Goal: Transaction & Acquisition: Purchase product/service

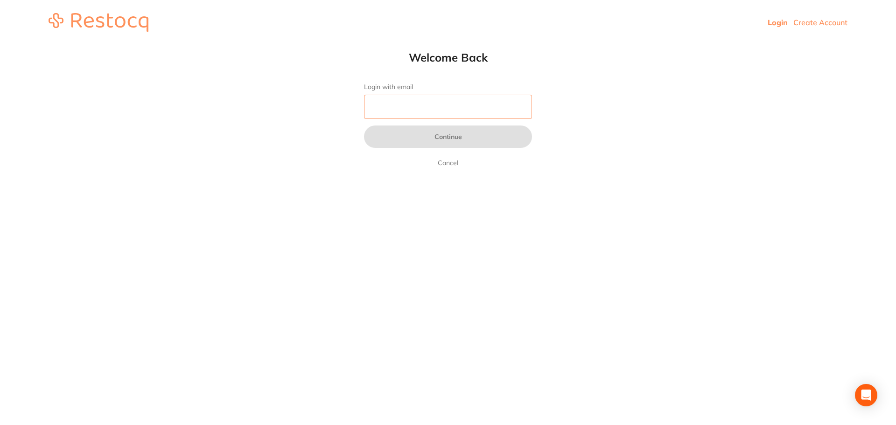
click at [496, 103] on input "Login with email" at bounding box center [448, 107] width 168 height 24
type input "i"
type input "[EMAIL_ADDRESS][DOMAIN_NAME]"
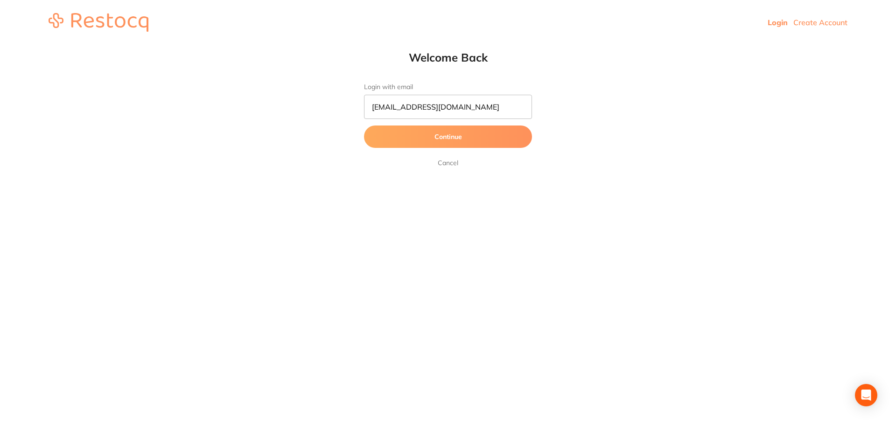
click at [482, 140] on button "Continue" at bounding box center [448, 137] width 168 height 22
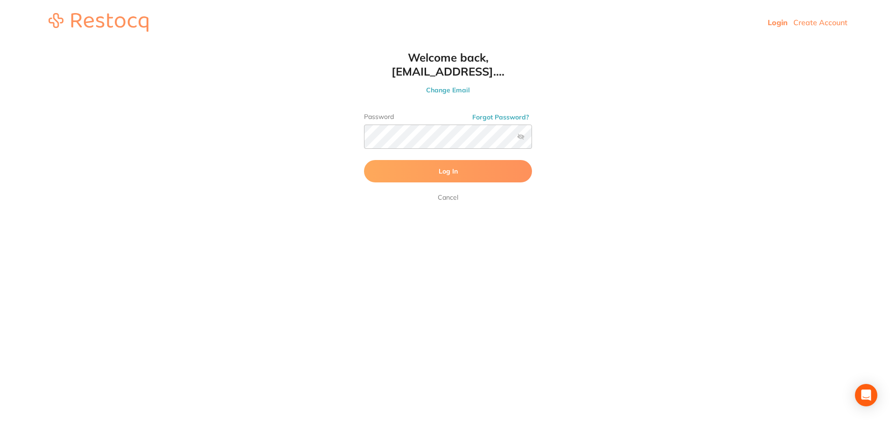
click at [477, 172] on button "Log In" at bounding box center [448, 171] width 168 height 22
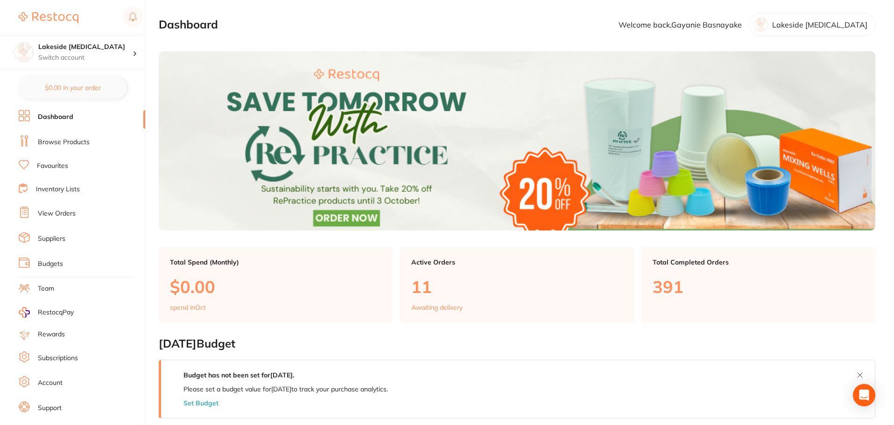
click at [74, 142] on link "Browse Products" at bounding box center [64, 142] width 52 height 9
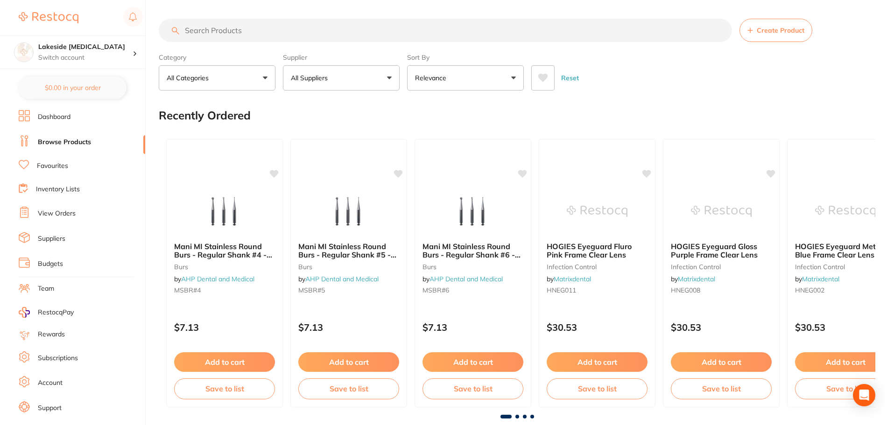
click at [242, 25] on input "search" at bounding box center [445, 30] width 573 height 23
type input "tissues"
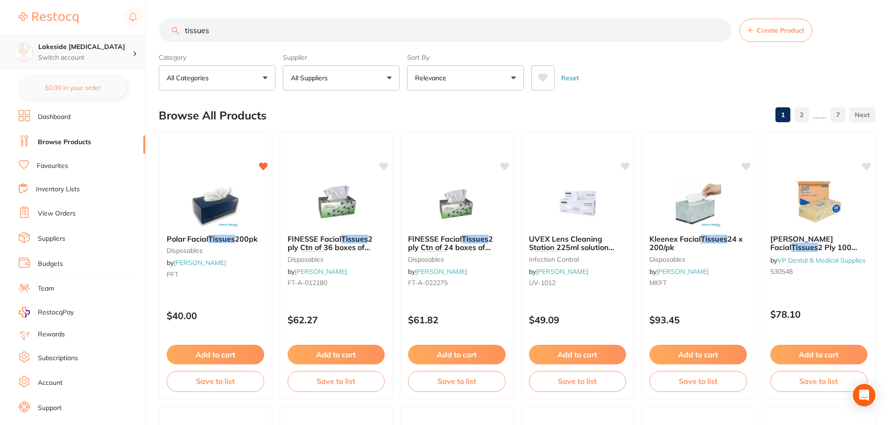
drag, startPoint x: 332, startPoint y: 33, endPoint x: 117, endPoint y: 46, distance: 215.0
click at [117, 46] on div "$267.20 Lakeside [MEDICAL_DATA] Switch account Lakeside [MEDICAL_DATA] $0.00 in…" at bounding box center [447, 212] width 894 height 425
type input "bibs"
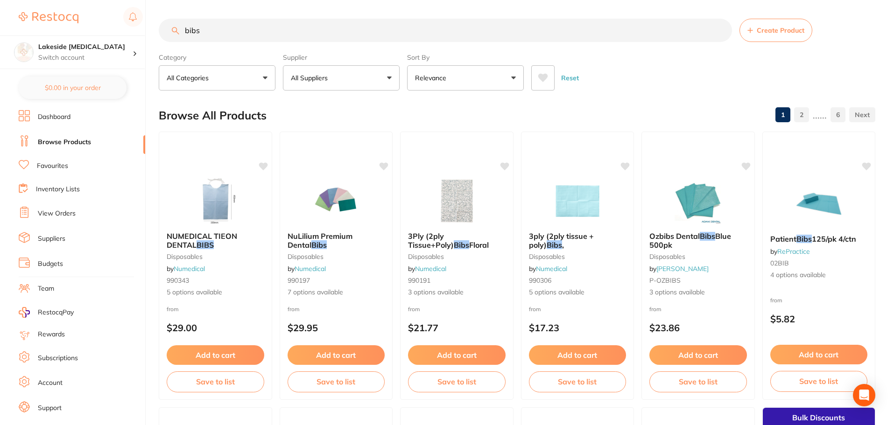
click at [54, 167] on link "Favourites" at bounding box center [52, 165] width 31 height 9
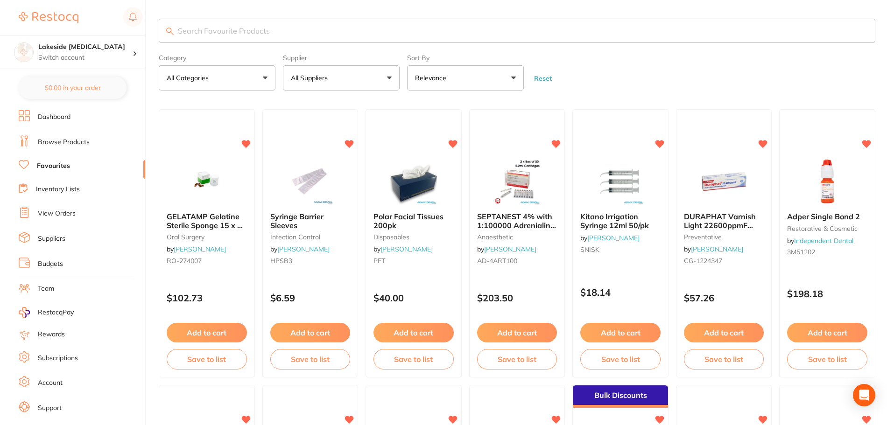
click at [492, 36] on input "search" at bounding box center [517, 31] width 716 height 24
type input "bibs"
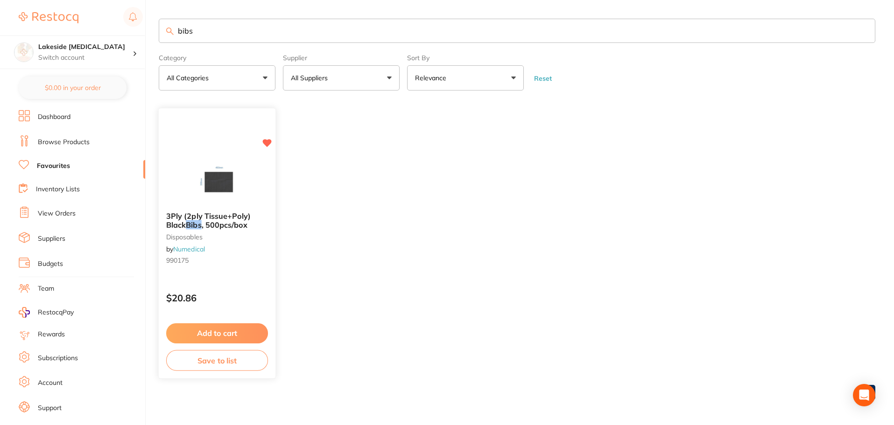
click at [235, 221] on span ", 500pcs/box" at bounding box center [225, 224] width 46 height 9
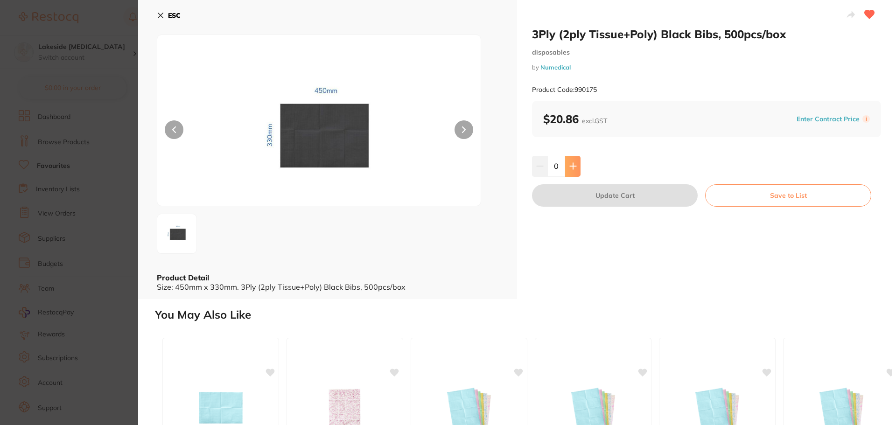
click at [567, 164] on button at bounding box center [572, 166] width 15 height 21
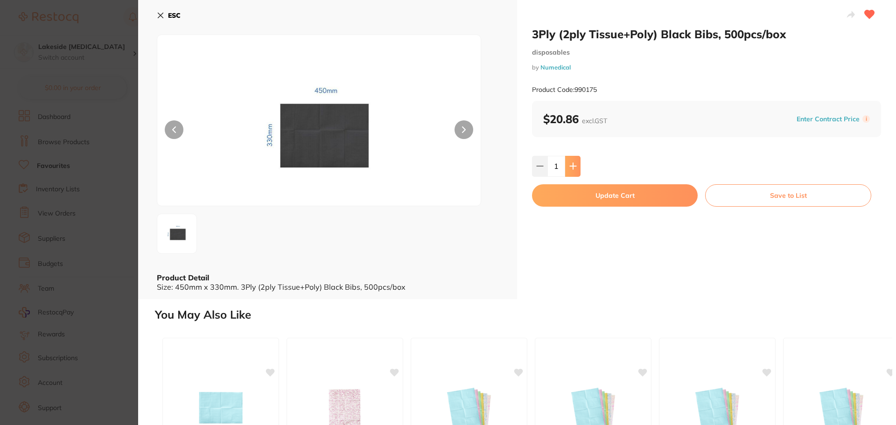
click at [567, 164] on button at bounding box center [572, 166] width 15 height 21
type input "3"
click at [593, 195] on button "Update Cart" at bounding box center [615, 195] width 166 height 22
checkbox input "false"
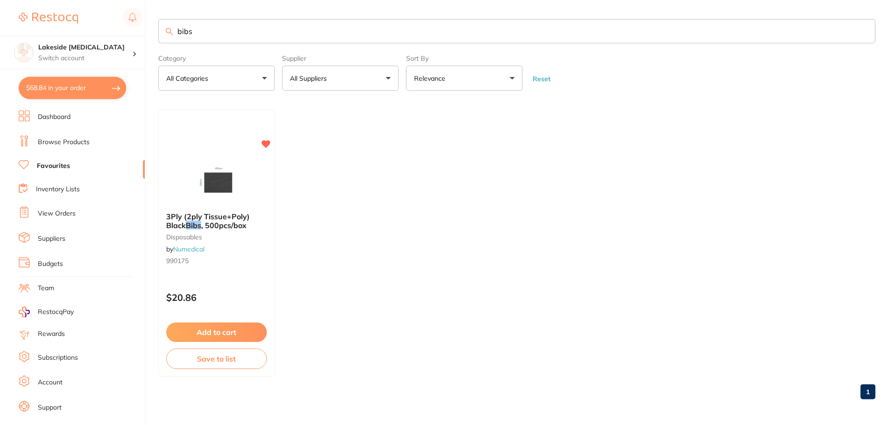
scroll to position [0, 0]
click at [247, 30] on input "bibs" at bounding box center [517, 30] width 716 height 24
drag, startPoint x: 243, startPoint y: 30, endPoint x: 95, endPoint y: 30, distance: 148.4
click at [95, 30] on div "$68.84 Lakeside [MEDICAL_DATA] Switch account Lakeside [MEDICAL_DATA] $68.84 in…" at bounding box center [447, 212] width 894 height 425
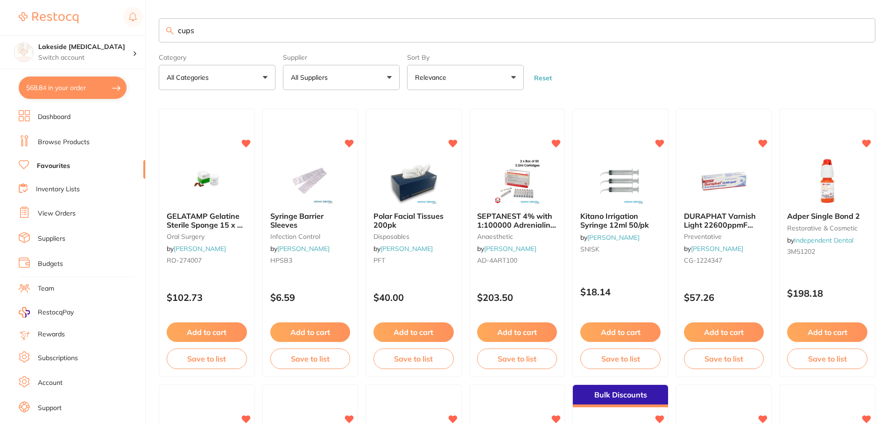
type input "cups"
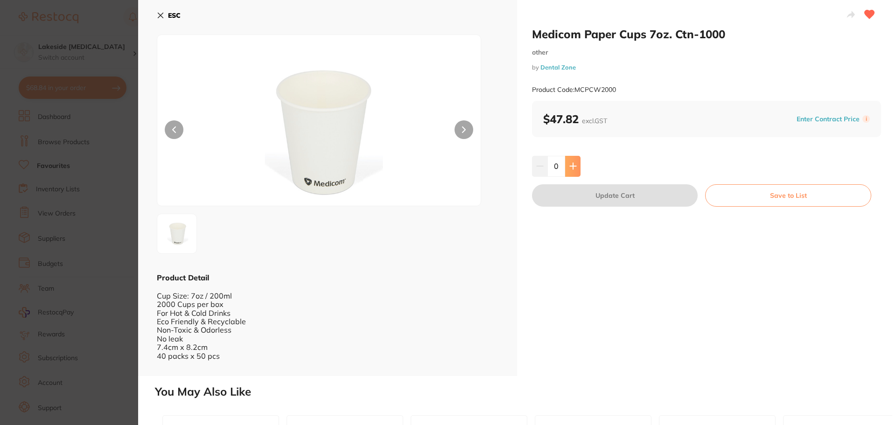
click at [571, 167] on icon at bounding box center [573, 166] width 6 height 6
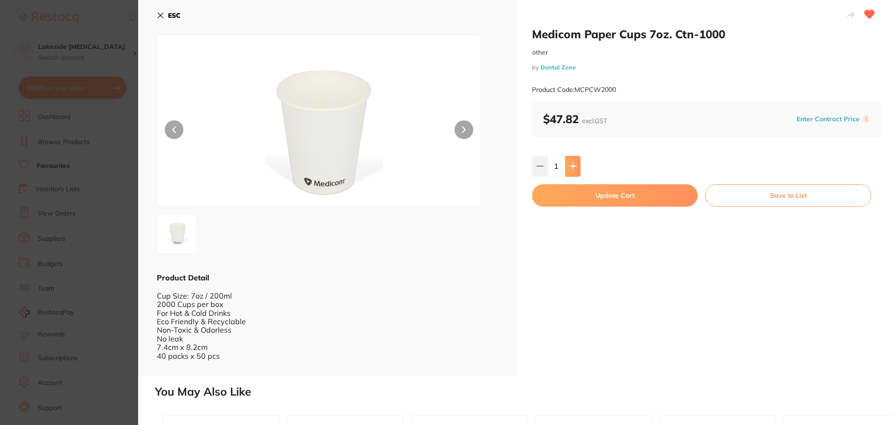
click at [571, 167] on icon at bounding box center [573, 166] width 6 height 6
type input "2"
click at [574, 195] on button "Update Cart" at bounding box center [615, 195] width 166 height 22
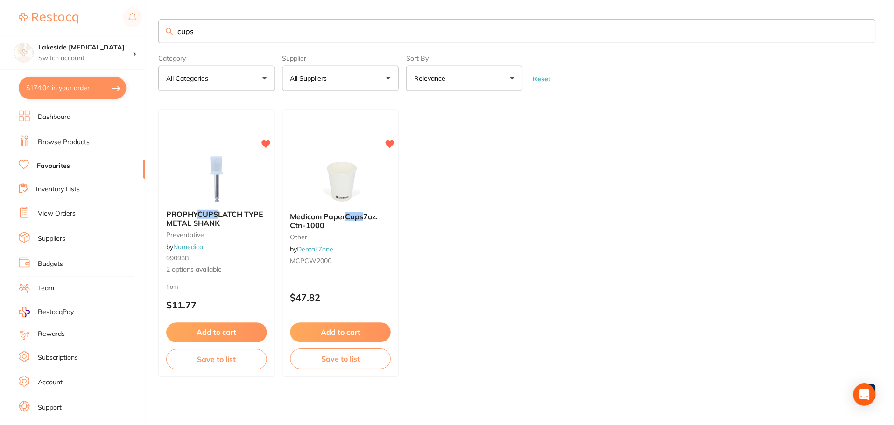
scroll to position [0, 0]
click at [225, 37] on input "cups" at bounding box center [517, 30] width 716 height 24
type input "coverall"
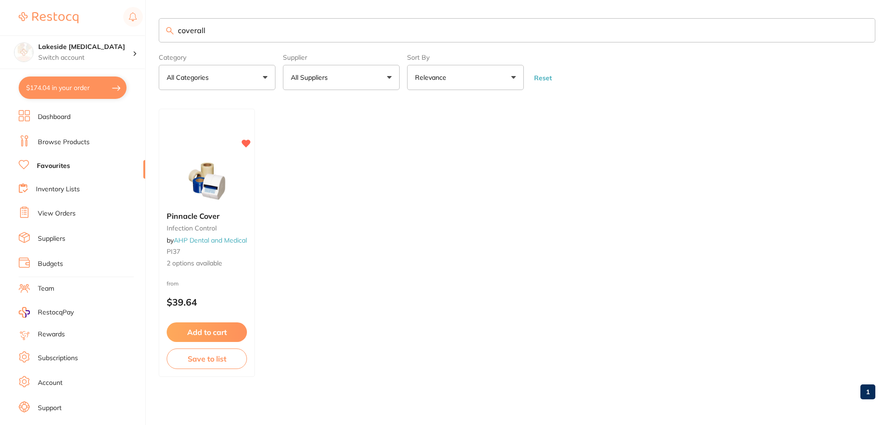
click at [212, 194] on img at bounding box center [206, 181] width 61 height 47
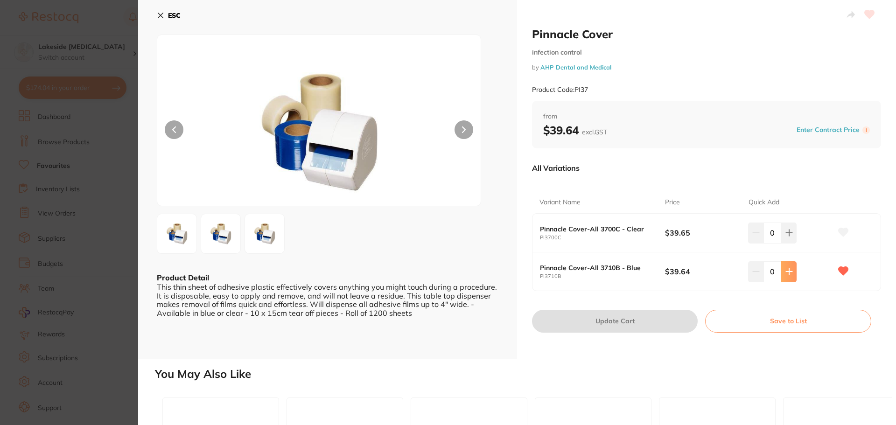
click at [788, 271] on icon at bounding box center [788, 271] width 7 height 7
type input "1"
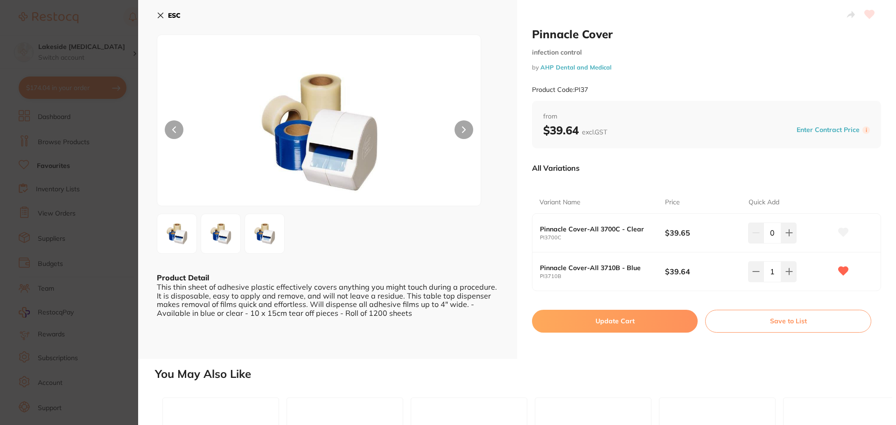
click at [661, 322] on button "Update Cart" at bounding box center [615, 321] width 166 height 22
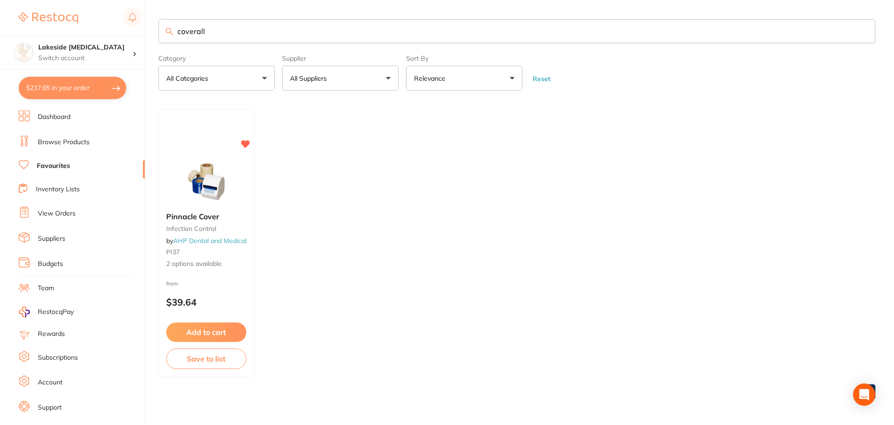
scroll to position [0, 0]
click at [224, 33] on input "coverall" at bounding box center [517, 30] width 716 height 24
type input "c"
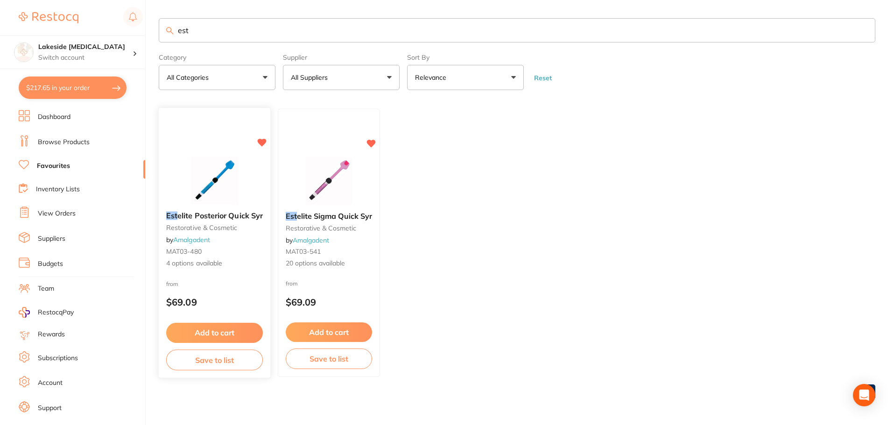
type input "est"
click at [235, 215] on span "elite Posterior Quick Syr" at bounding box center [219, 215] width 85 height 9
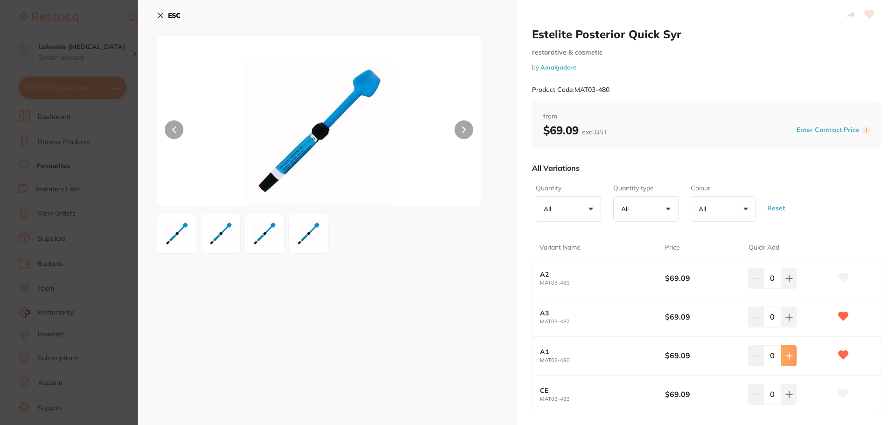
click at [793, 359] on button at bounding box center [788, 355] width 15 height 21
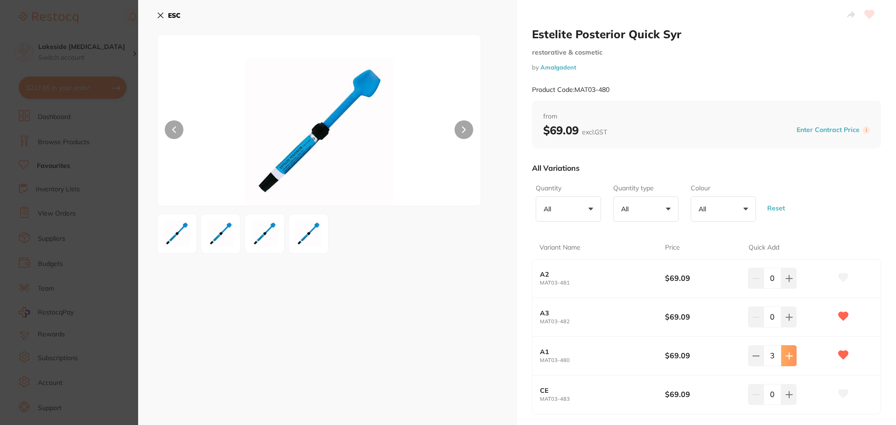
click at [793, 359] on button at bounding box center [788, 355] width 15 height 21
type input "8"
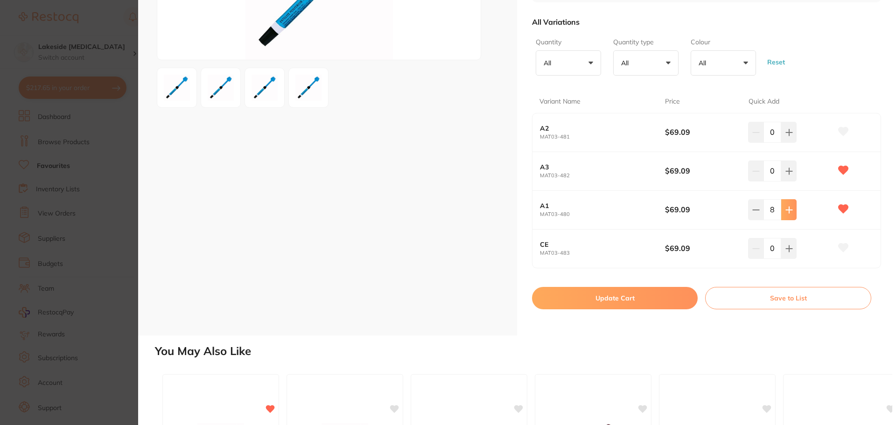
scroll to position [280, 0]
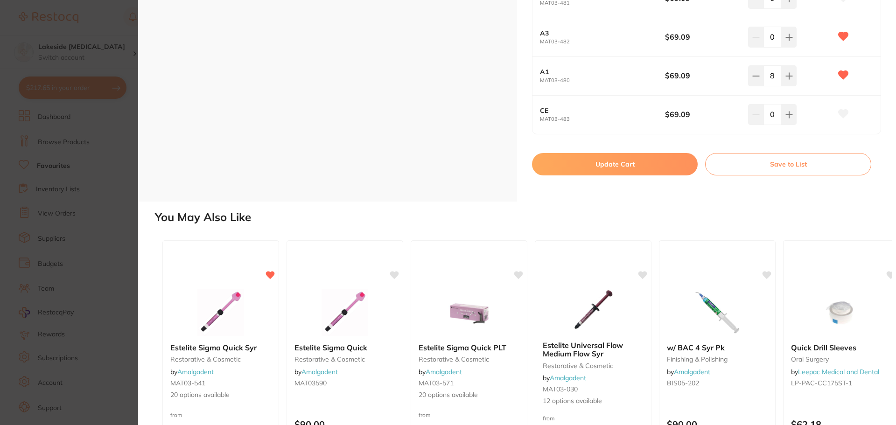
click at [631, 167] on button "Update Cart" at bounding box center [615, 164] width 166 height 22
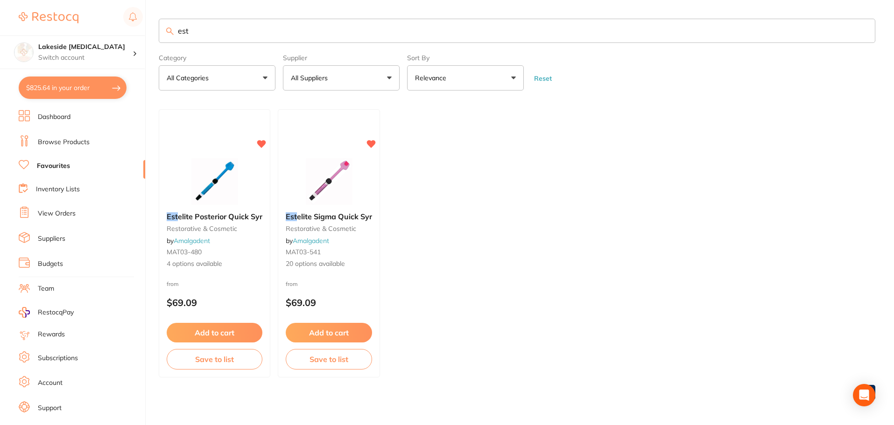
click at [255, 30] on input "est" at bounding box center [517, 31] width 716 height 24
type input "e"
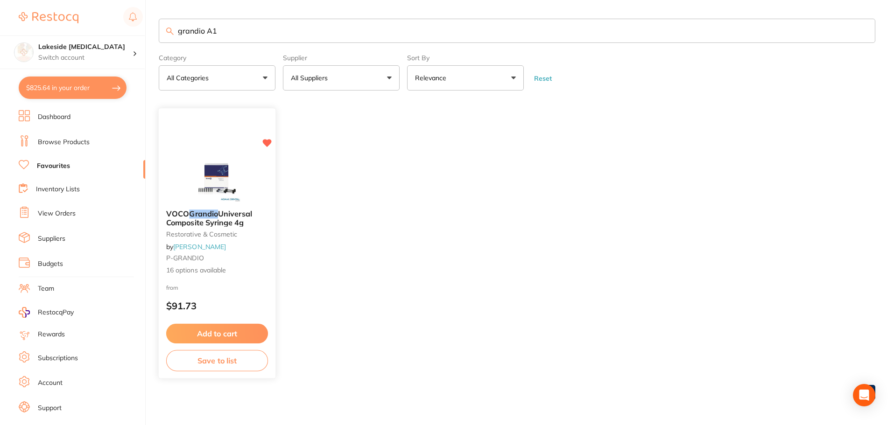
type input "grandio A1"
click at [214, 216] on em "Grandio" at bounding box center [203, 213] width 29 height 9
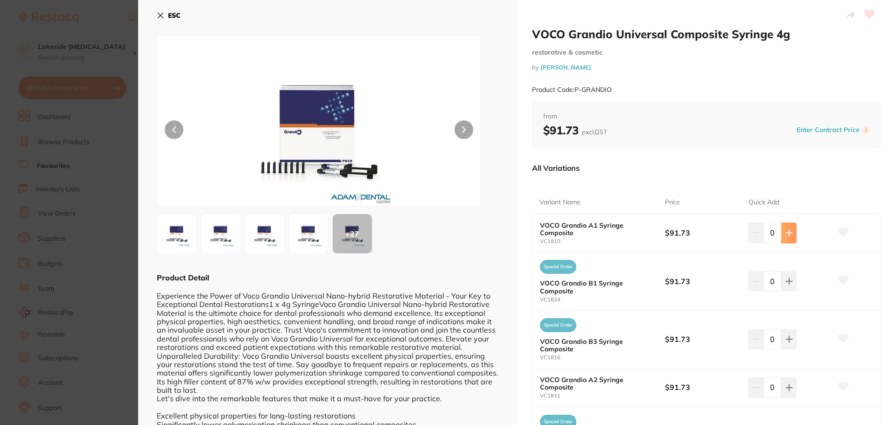
click at [785, 235] on icon at bounding box center [788, 232] width 7 height 7
type input "1"
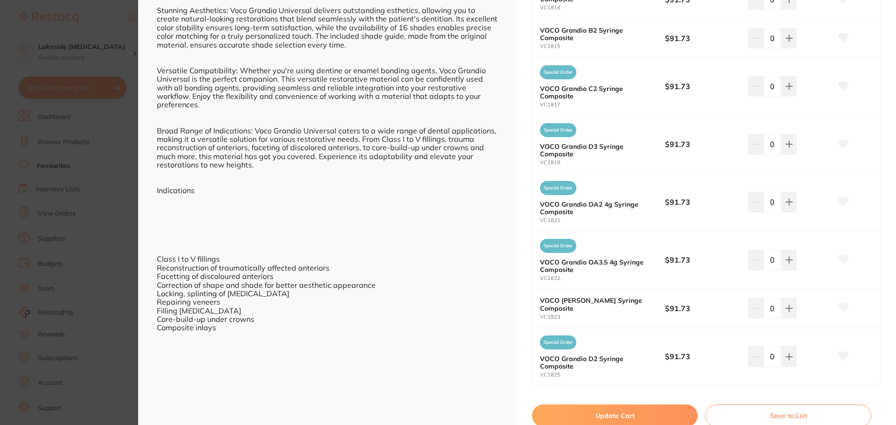
scroll to position [655, 0]
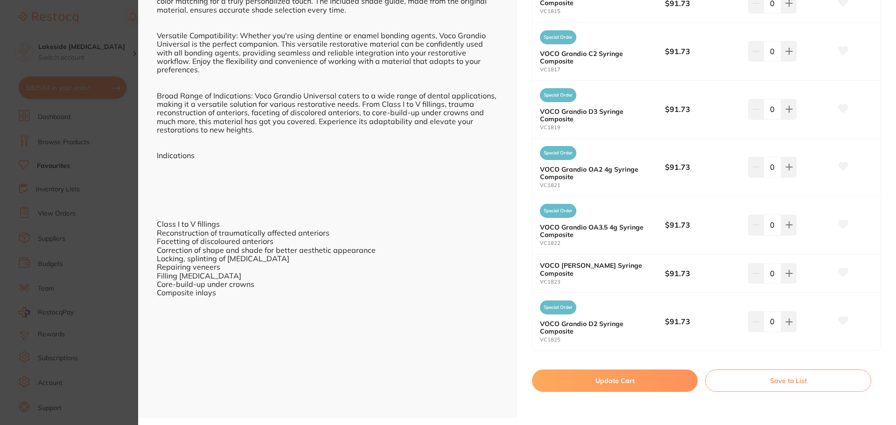
click at [654, 380] on button "Update Cart" at bounding box center [615, 381] width 166 height 22
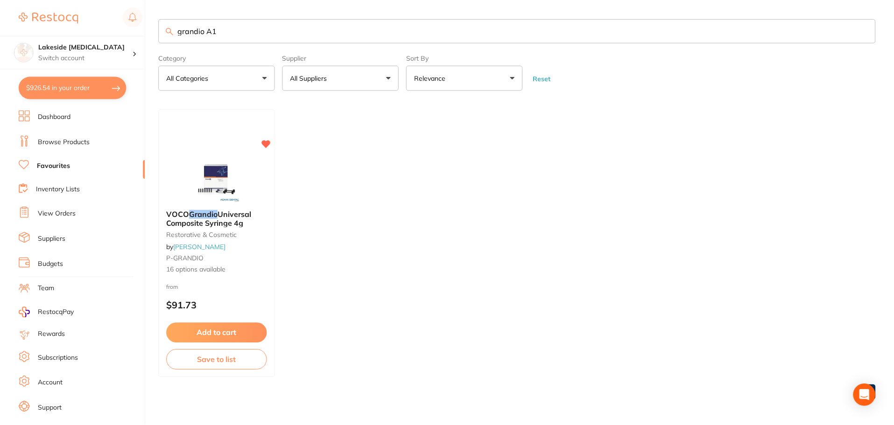
scroll to position [0, 0]
click at [59, 85] on button "$926.54 in your order" at bounding box center [73, 88] width 108 height 22
checkbox input "true"
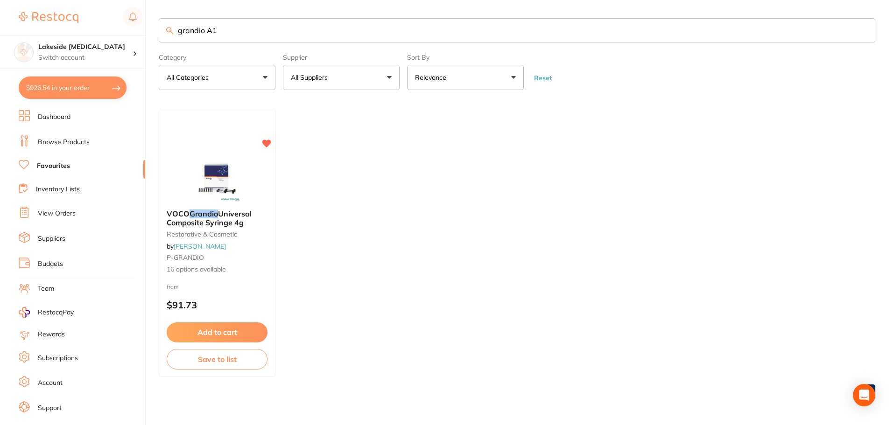
checkbox input "true"
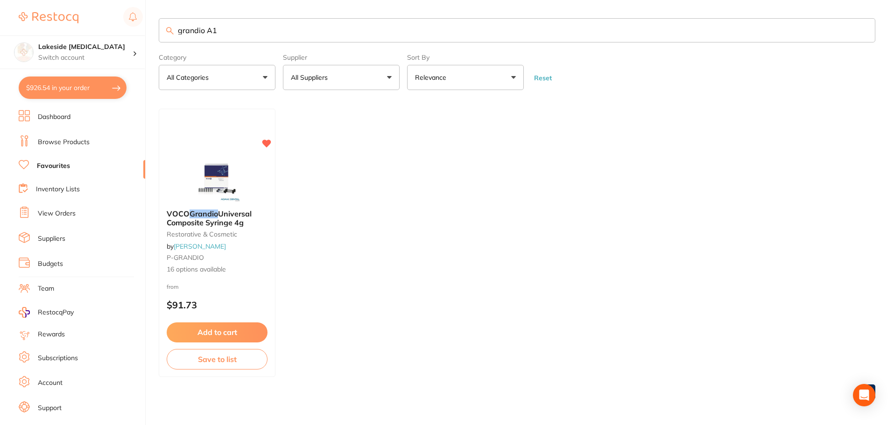
checkbox input "true"
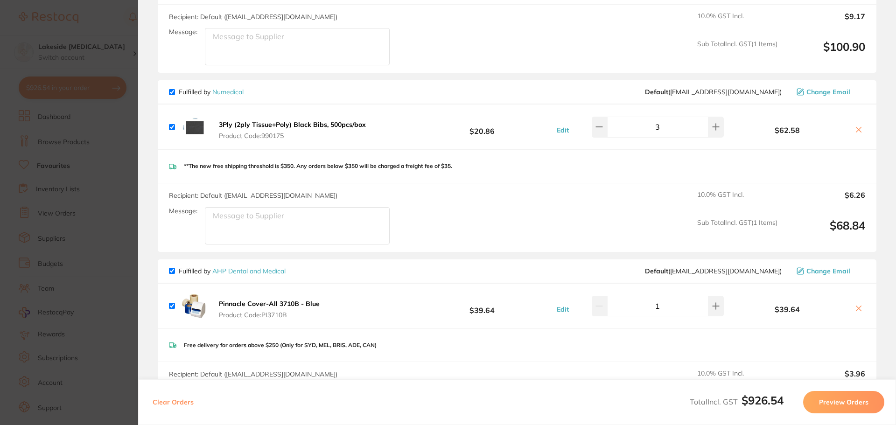
scroll to position [327, 0]
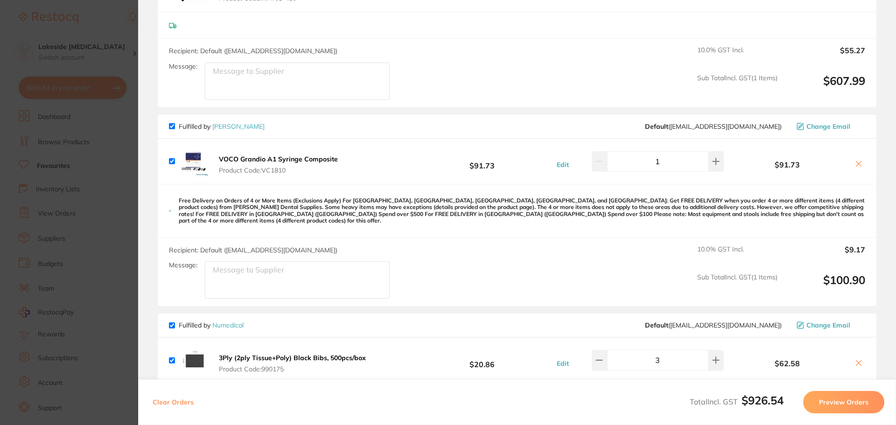
click at [858, 162] on icon at bounding box center [858, 163] width 5 height 5
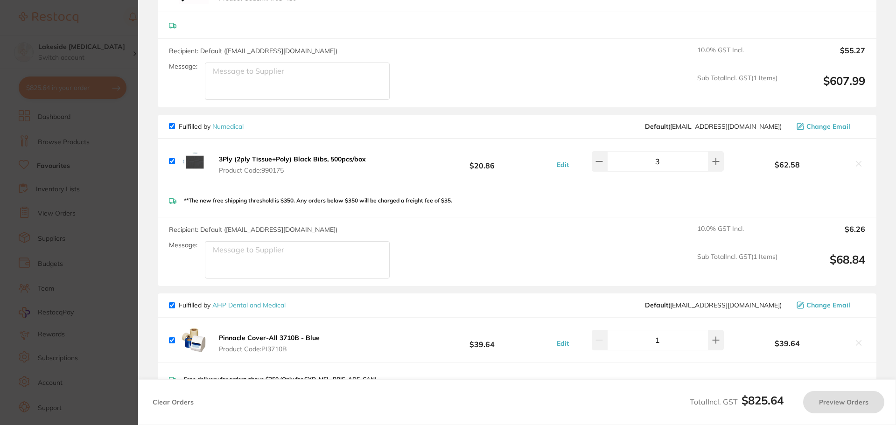
checkbox input "true"
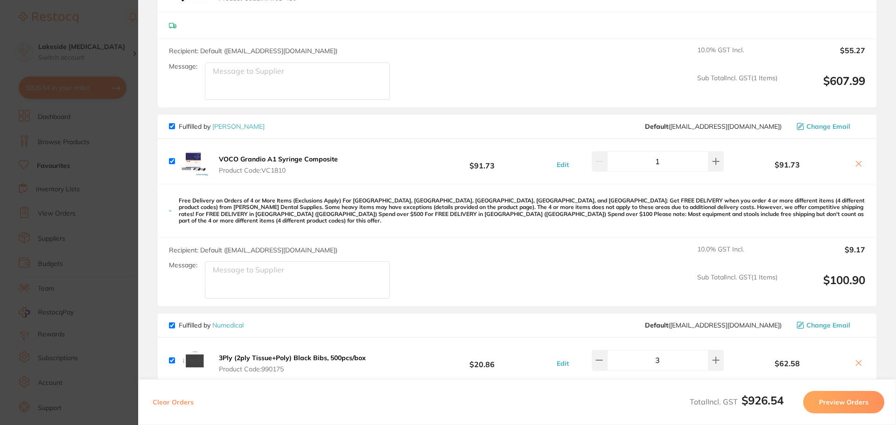
scroll to position [0, 0]
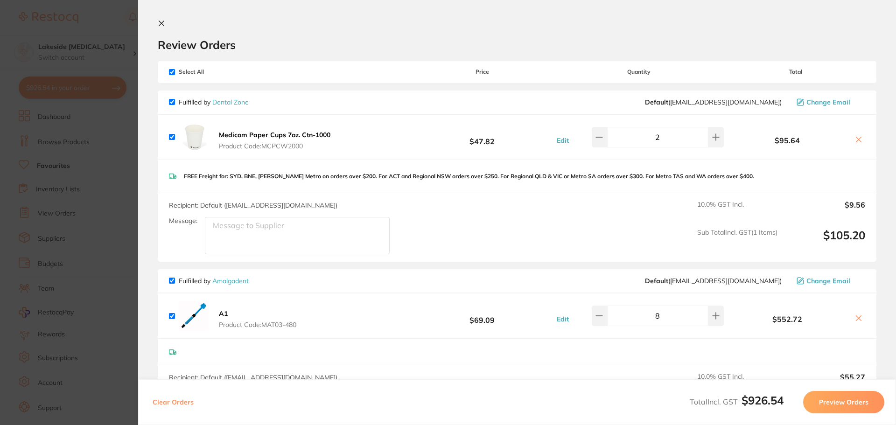
click at [163, 22] on icon at bounding box center [161, 23] width 5 height 5
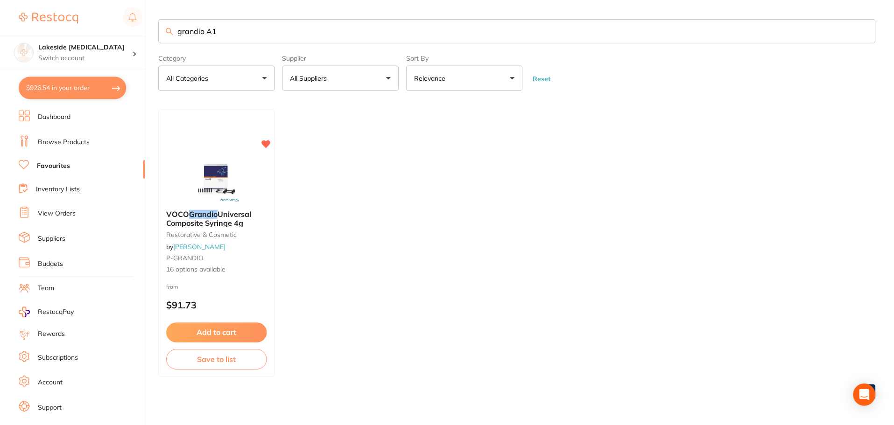
scroll to position [0, 0]
click at [228, 29] on input "grandio A1" at bounding box center [517, 30] width 716 height 24
type input "g"
type input "filtek supreme"
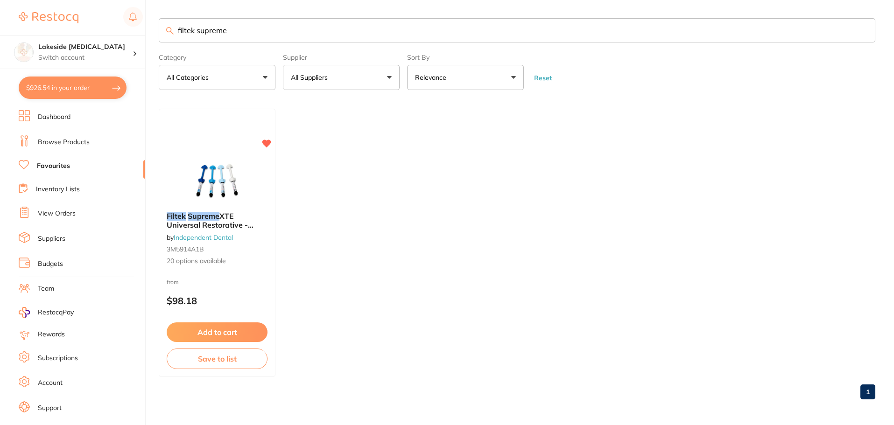
click at [214, 214] on em "Supreme" at bounding box center [204, 215] width 32 height 9
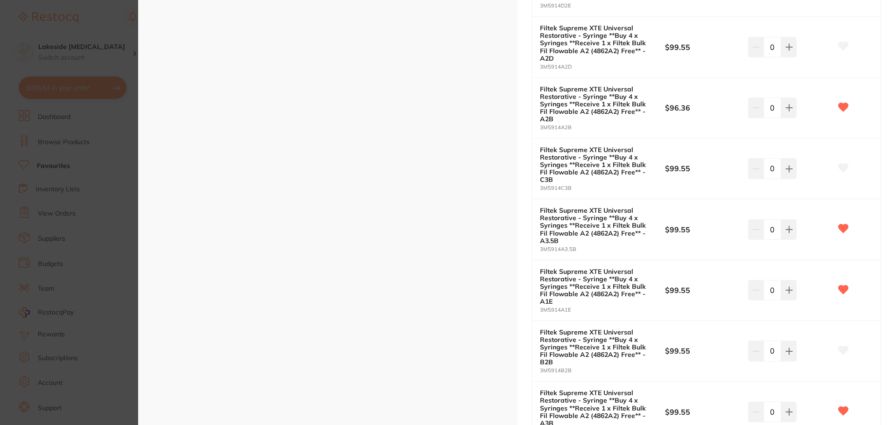
scroll to position [1039, 0]
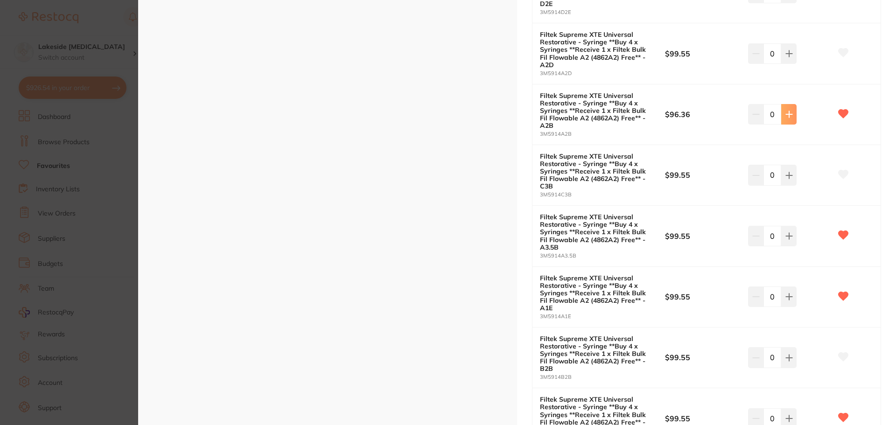
click at [790, 112] on icon at bounding box center [788, 114] width 7 height 7
type input "1"
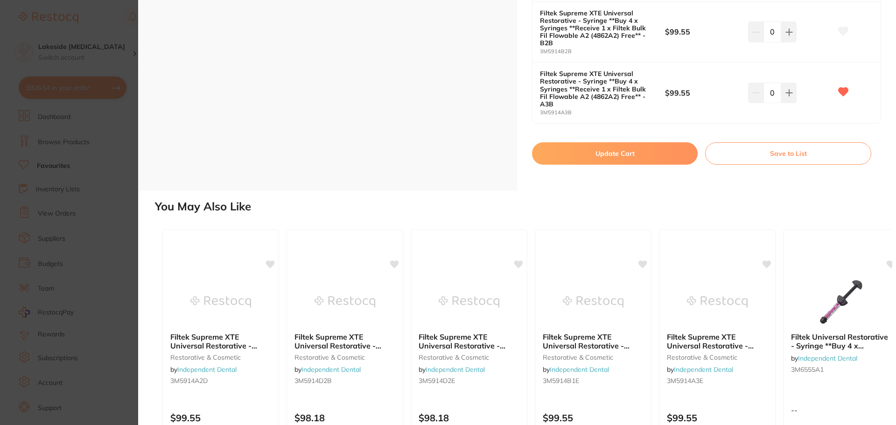
scroll to position [1319, 0]
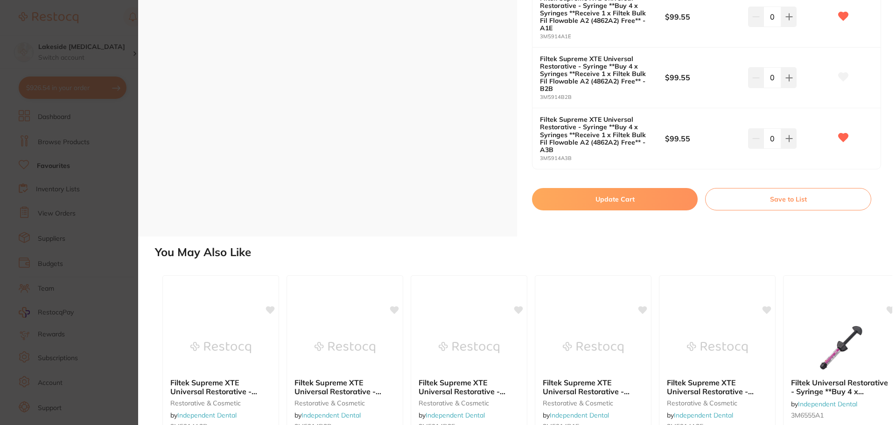
click at [638, 199] on button "Update Cart" at bounding box center [615, 199] width 166 height 22
checkbox input "false"
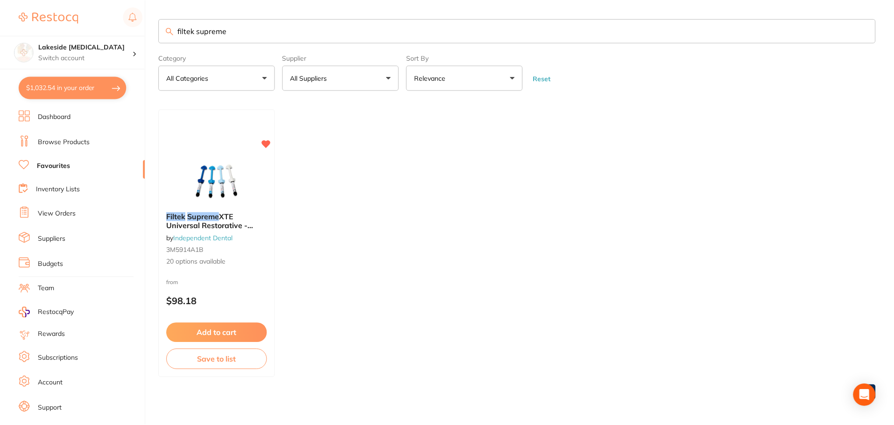
scroll to position [0, 0]
click at [216, 217] on em "Supreme" at bounding box center [203, 215] width 32 height 9
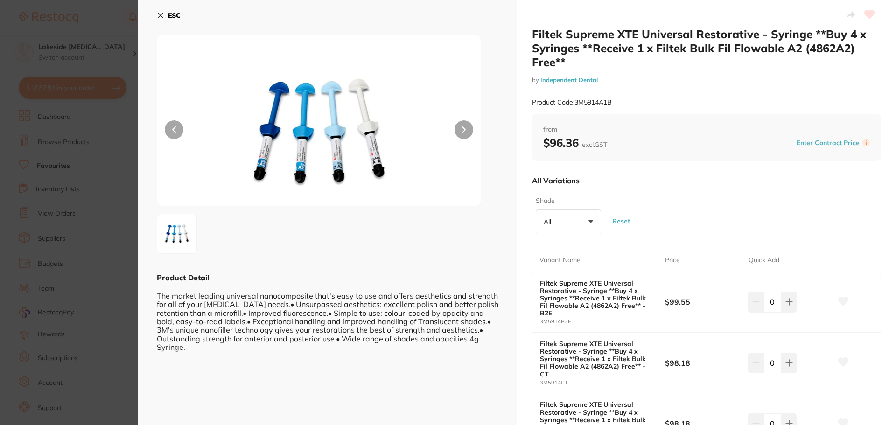
drag, startPoint x: 163, startPoint y: 12, endPoint x: 165, endPoint y: 19, distance: 7.2
click at [162, 12] on icon at bounding box center [160, 15] width 7 height 7
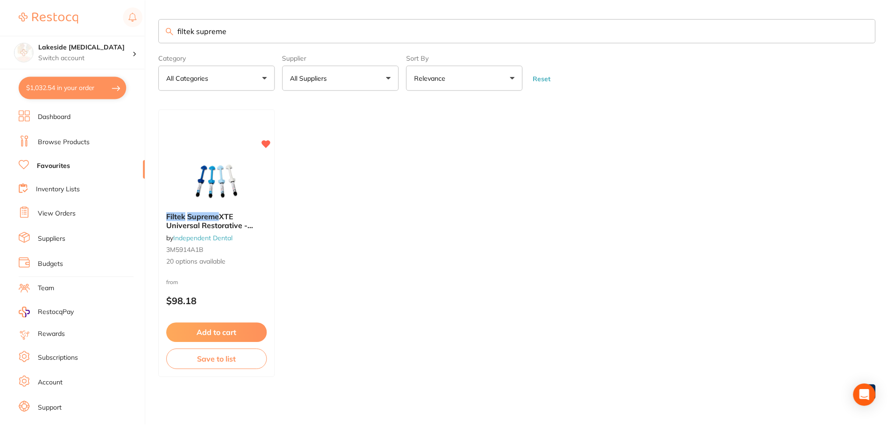
scroll to position [0, 0]
click at [239, 30] on input "filtek supreme" at bounding box center [517, 30] width 716 height 24
drag, startPoint x: 239, startPoint y: 30, endPoint x: 7, endPoint y: 17, distance: 232.3
click at [12, 18] on div "$1,032.54 Lakeside [MEDICAL_DATA] Switch account Lakeside [MEDICAL_DATA] $1,032…" at bounding box center [447, 212] width 894 height 425
type input "topical"
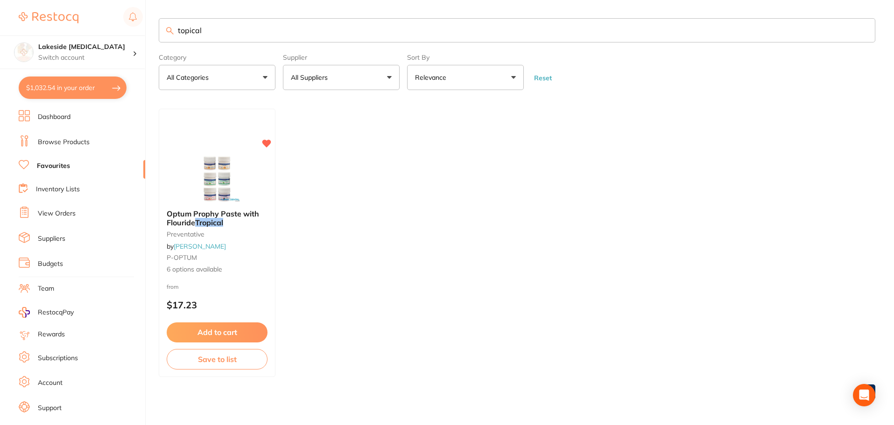
click at [57, 116] on link "Dashboard" at bounding box center [54, 116] width 33 height 9
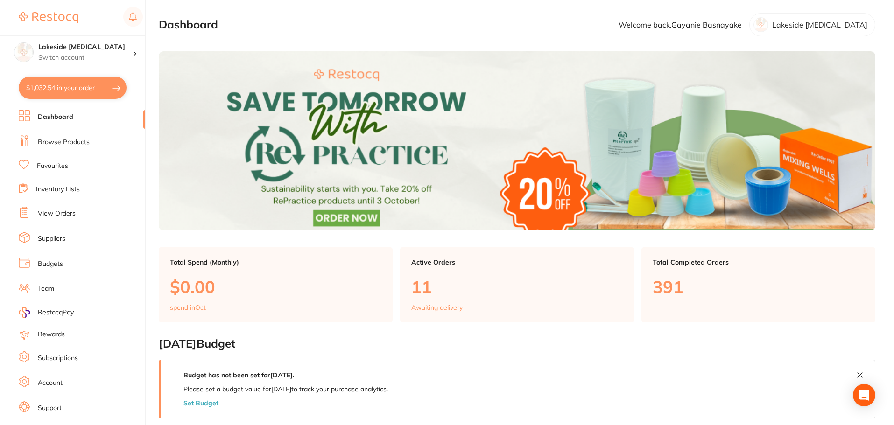
click at [62, 139] on link "Browse Products" at bounding box center [64, 142] width 52 height 9
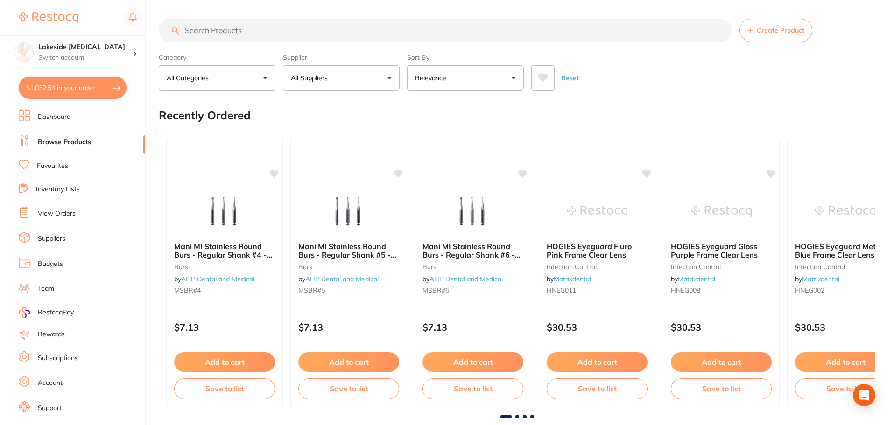
click at [228, 31] on input "search" at bounding box center [445, 30] width 573 height 23
paste input "search"
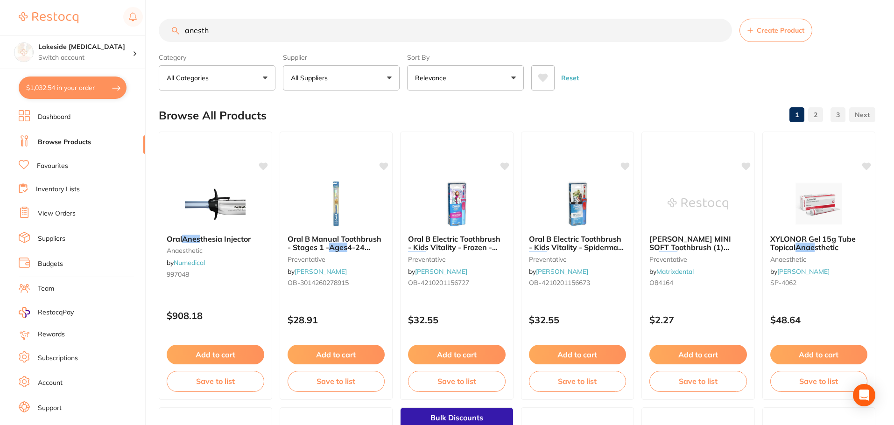
type input "anesth"
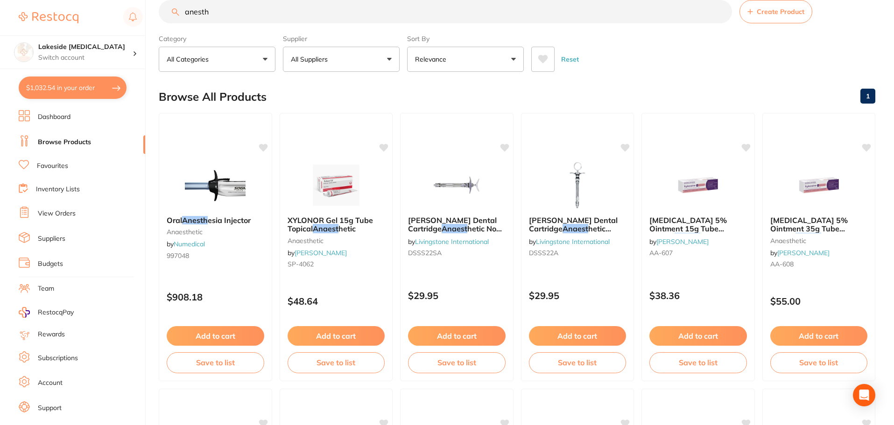
scroll to position [15, 0]
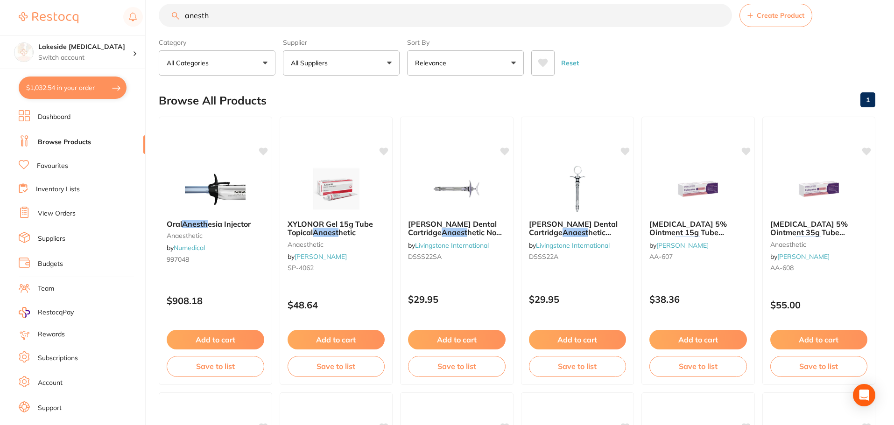
click at [66, 168] on link "Favourites" at bounding box center [52, 165] width 31 height 9
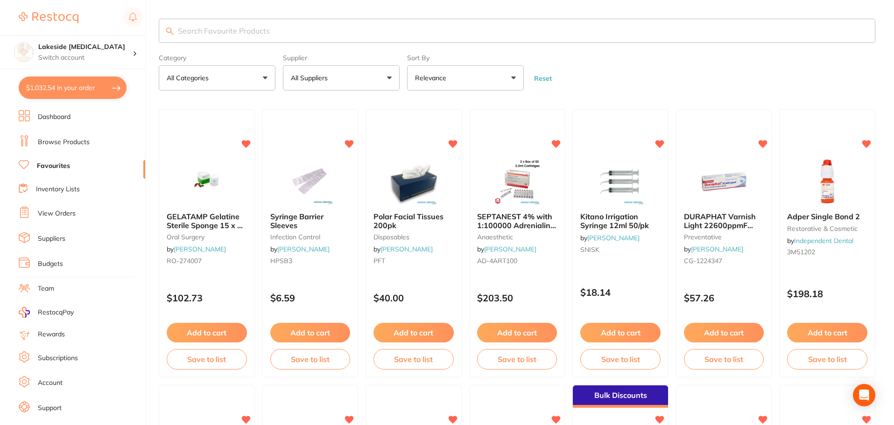
click at [227, 29] on input "search" at bounding box center [517, 31] width 716 height 24
type input "NSK surgic pro cords"
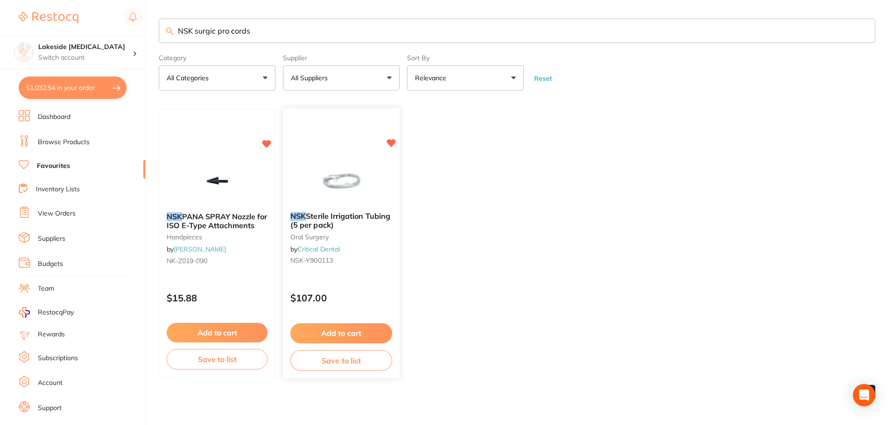
click at [336, 218] on span "Sterile Irrigation Tubing (5 per pack)" at bounding box center [340, 221] width 100 height 18
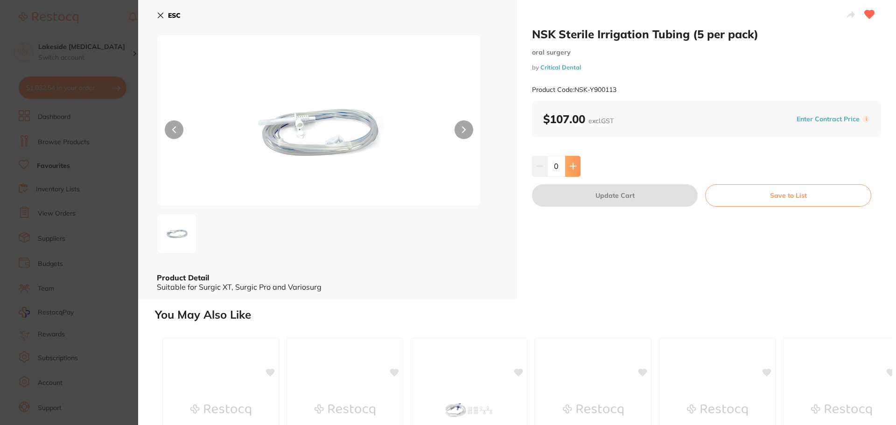
click at [576, 164] on button at bounding box center [572, 166] width 15 height 21
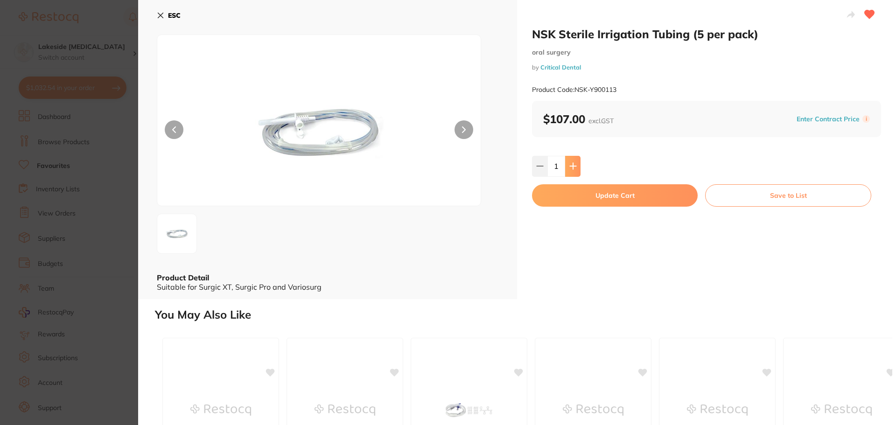
click at [576, 164] on button at bounding box center [572, 166] width 15 height 21
type input "3"
click at [596, 194] on button "Update Cart" at bounding box center [615, 195] width 166 height 22
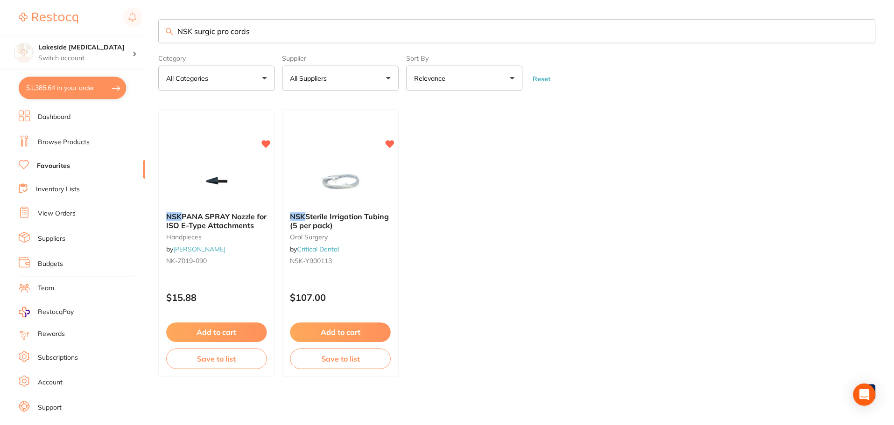
scroll to position [1, 0]
click at [268, 28] on input "NSK surgic pro cords" at bounding box center [517, 30] width 716 height 24
type input "N"
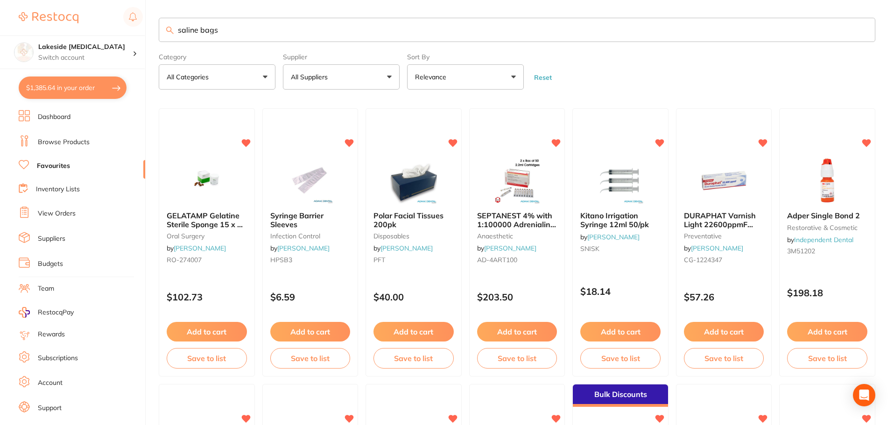
type input "saline bags"
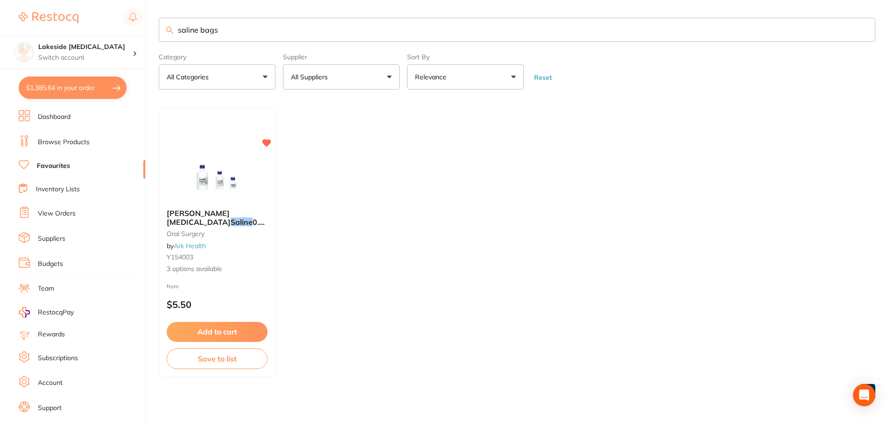
click at [60, 138] on link "Browse Products" at bounding box center [64, 142] width 52 height 9
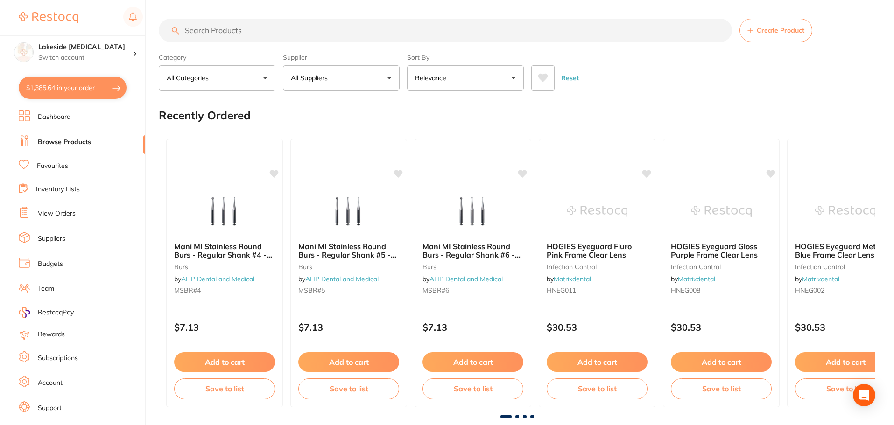
click at [257, 35] on input "search" at bounding box center [445, 30] width 573 height 23
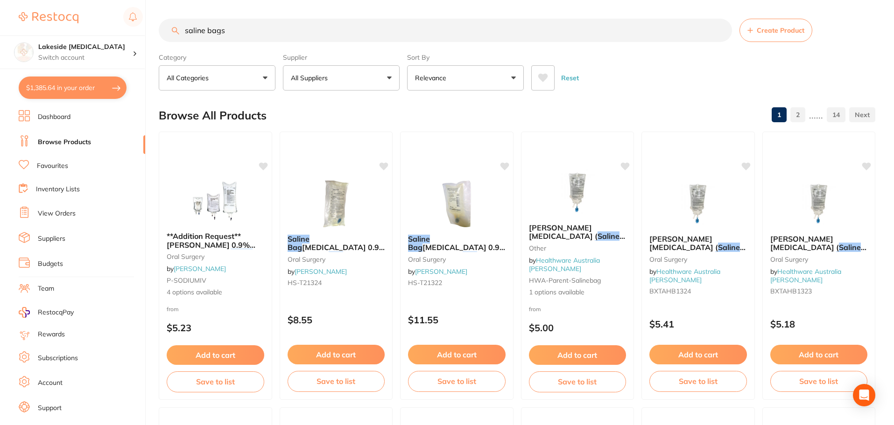
click at [309, 27] on input "saline bags" at bounding box center [445, 30] width 573 height 23
type input "s"
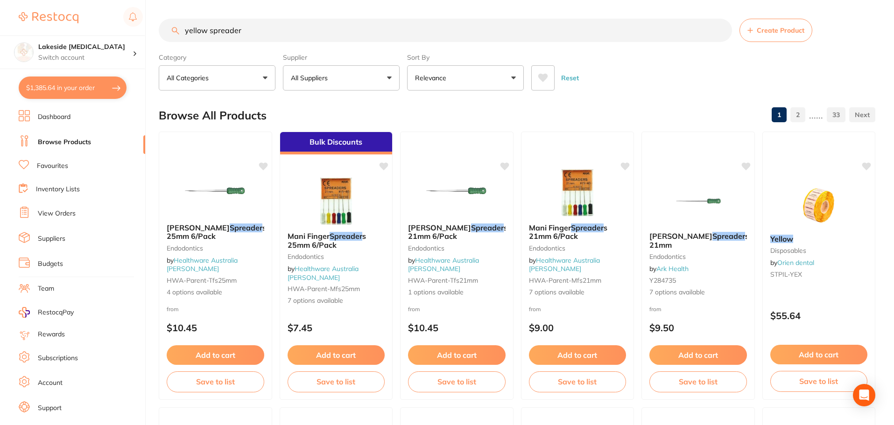
click at [208, 33] on input "yellow spreader" at bounding box center [445, 30] width 573 height 23
type input "spreader"
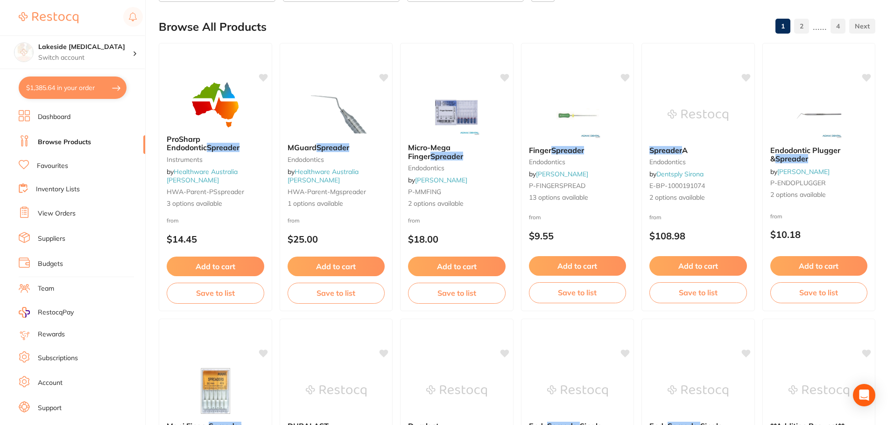
scroll to position [83, 0]
